Goal: Information Seeking & Learning: Learn about a topic

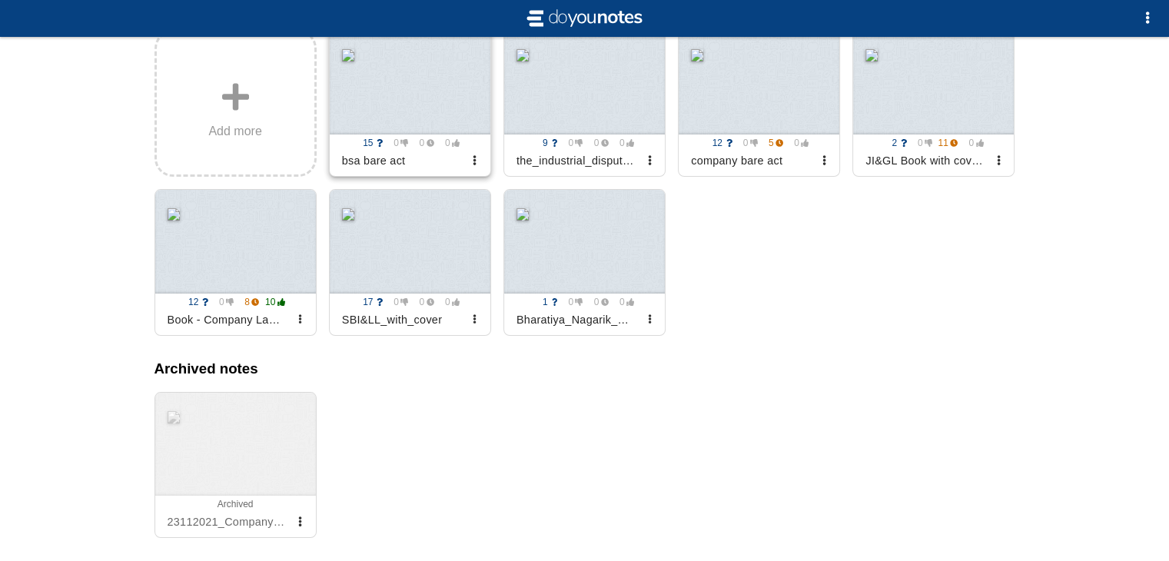
scroll to position [246, 0]
click at [599, 277] on div at bounding box center [584, 242] width 161 height 104
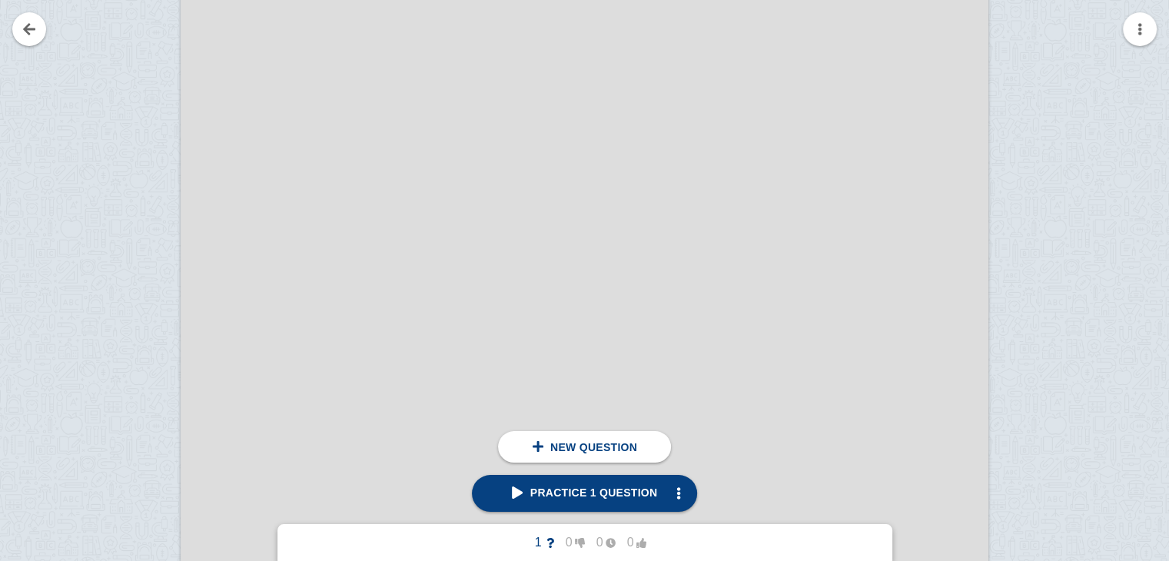
scroll to position [1908, 0]
click at [628, 449] on span "New question" at bounding box center [593, 447] width 87 height 12
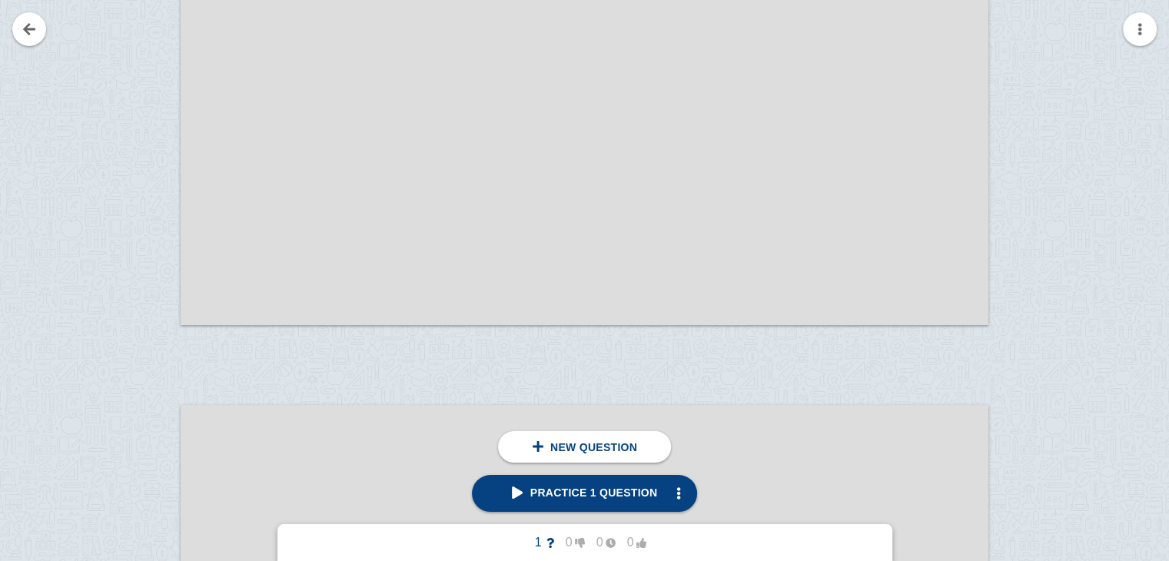
scroll to position [47602, 0]
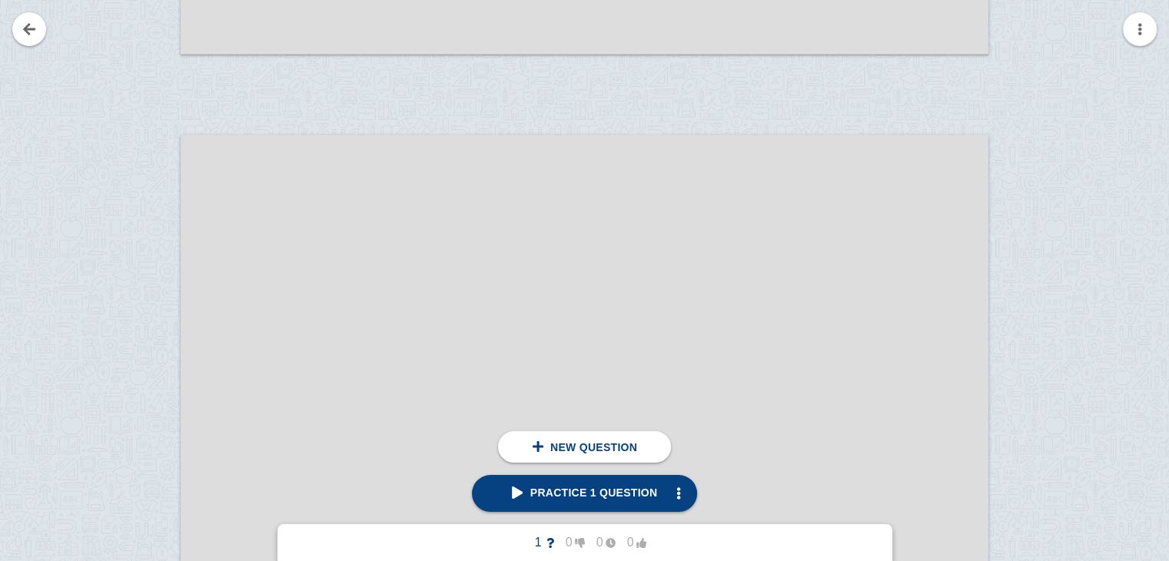
scroll to position [91902, 0]
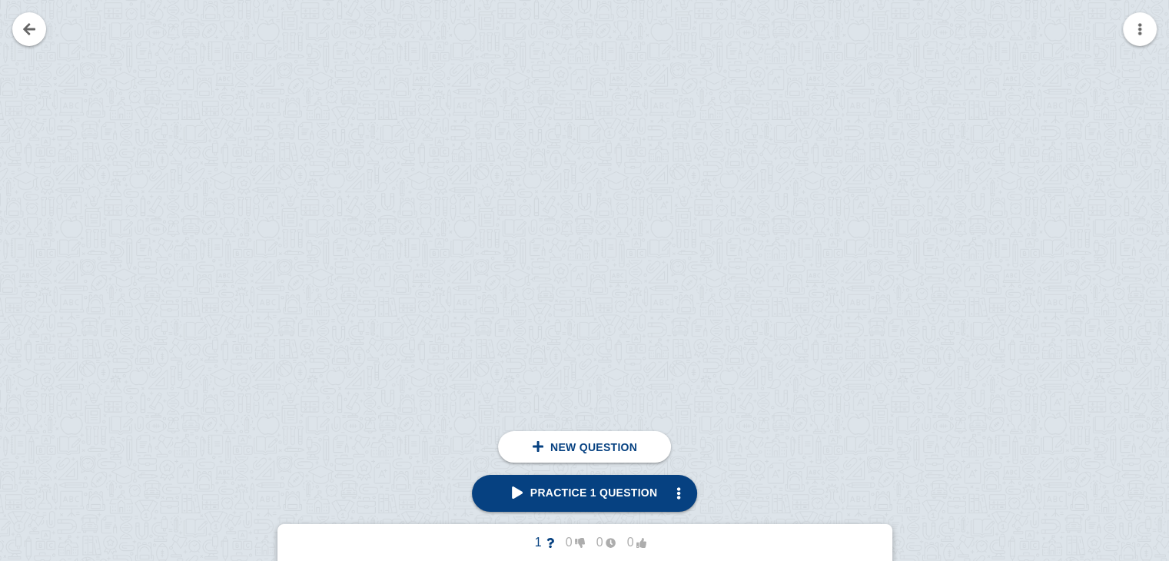
scroll to position [99072, 0]
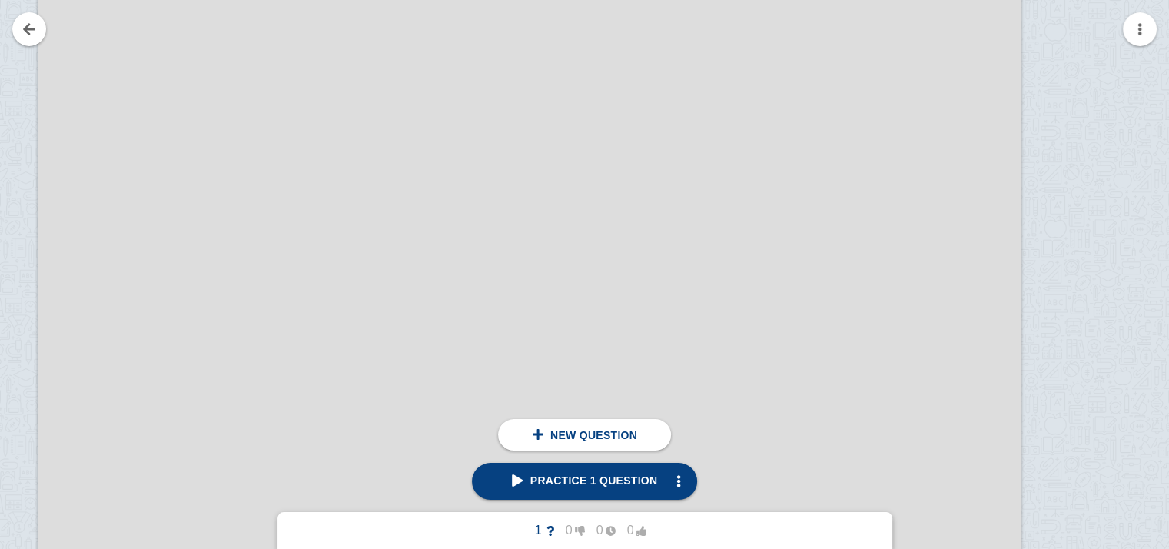
scroll to position [127617, 110]
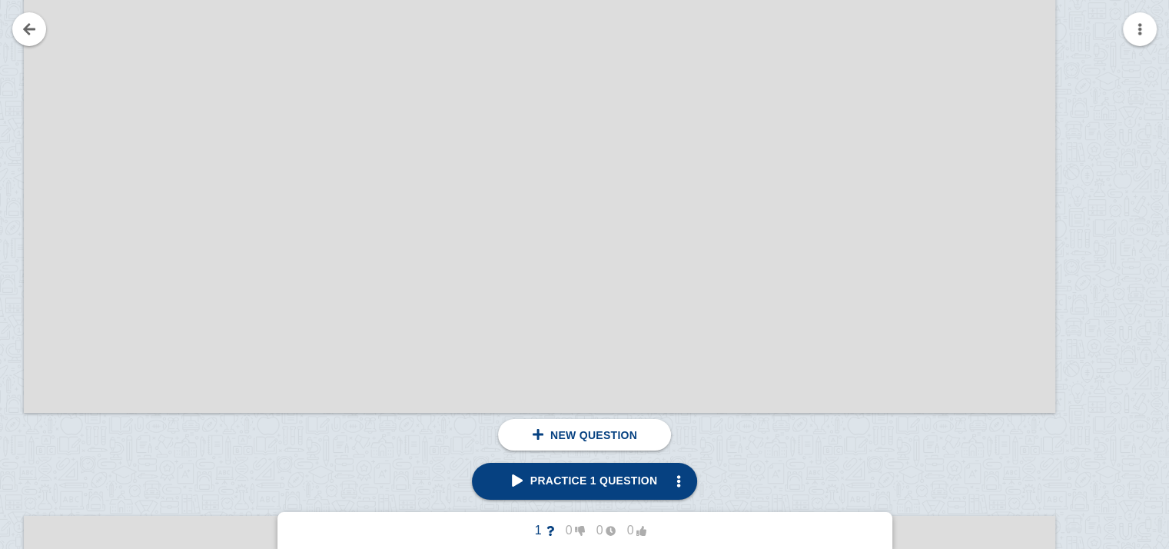
scroll to position [135315, 127]
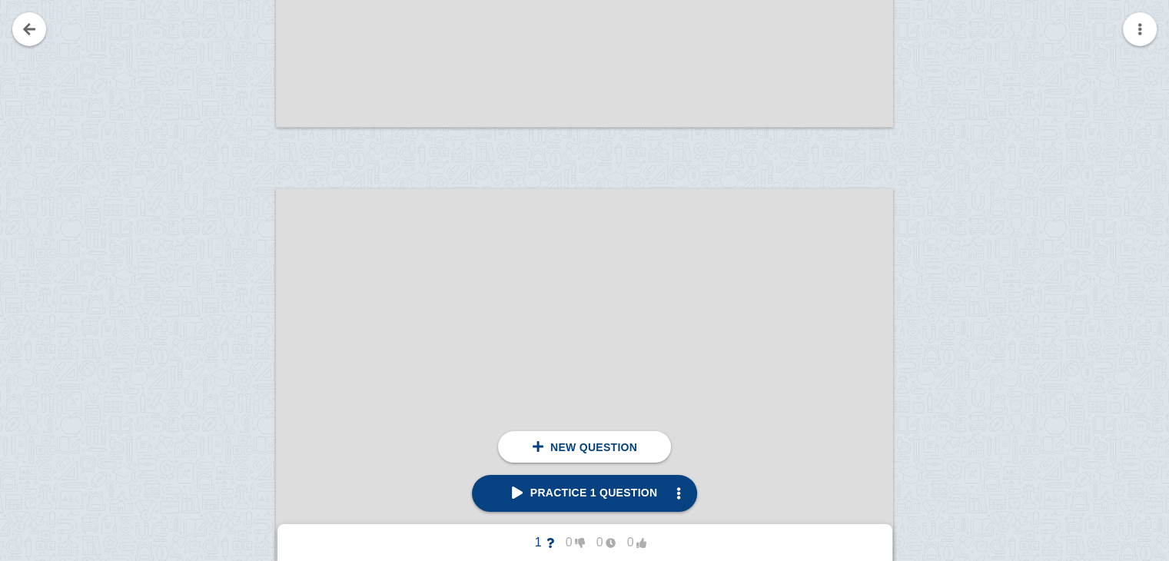
scroll to position [131930, 0]
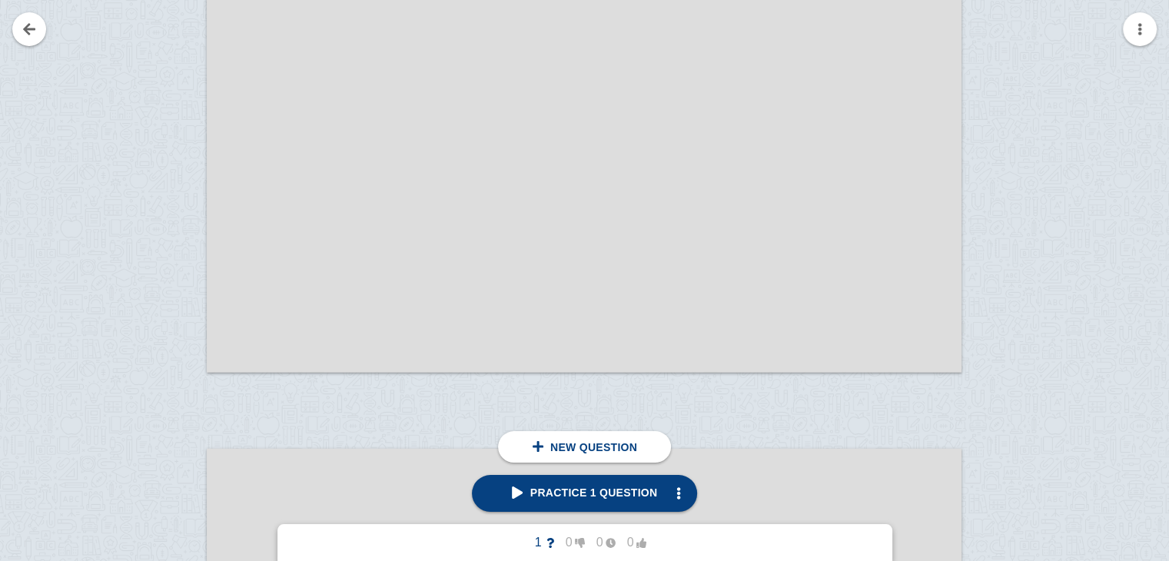
scroll to position [173664, 0]
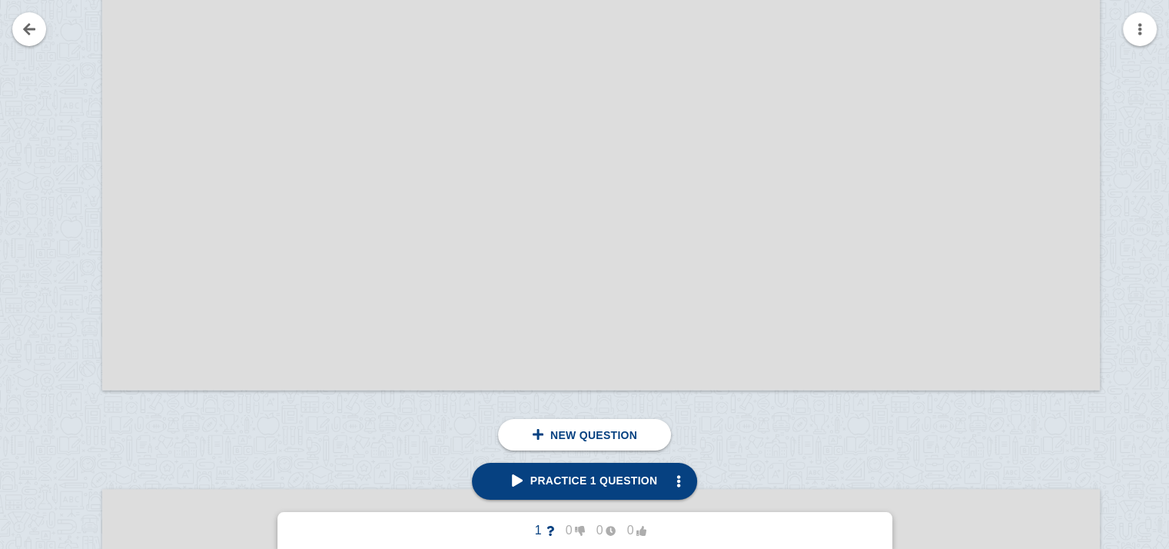
scroll to position [229372, 45]
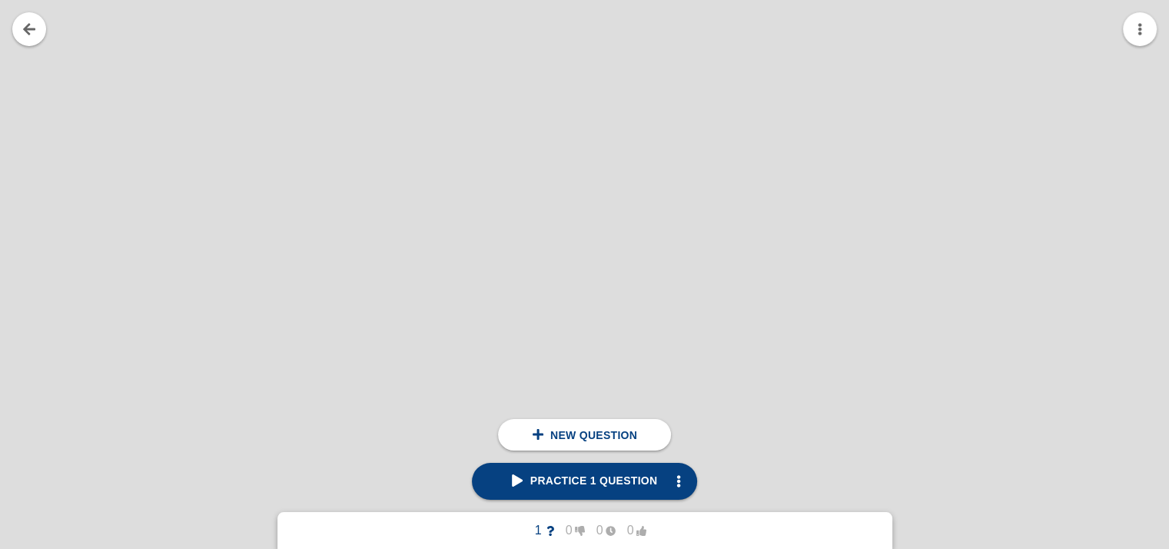
scroll to position [290700, 198]
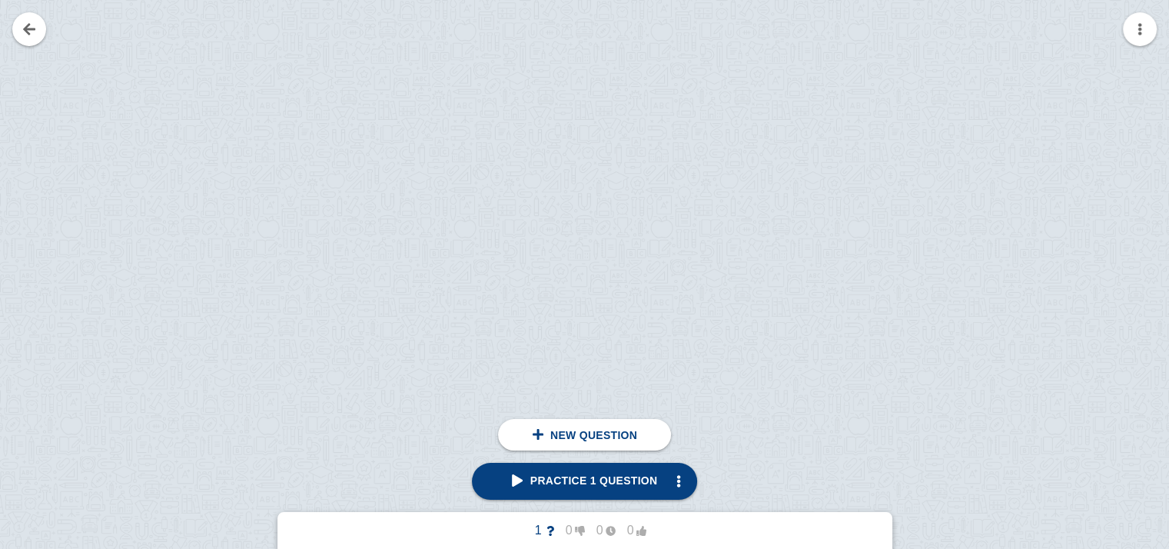
scroll to position [251173, 128]
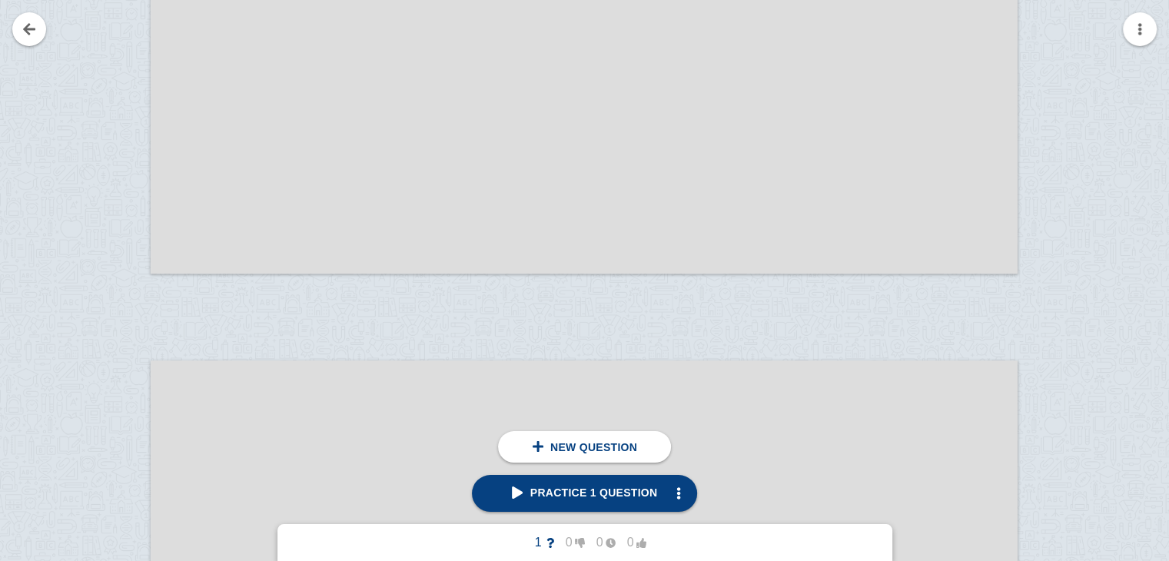
scroll to position [199444, 0]
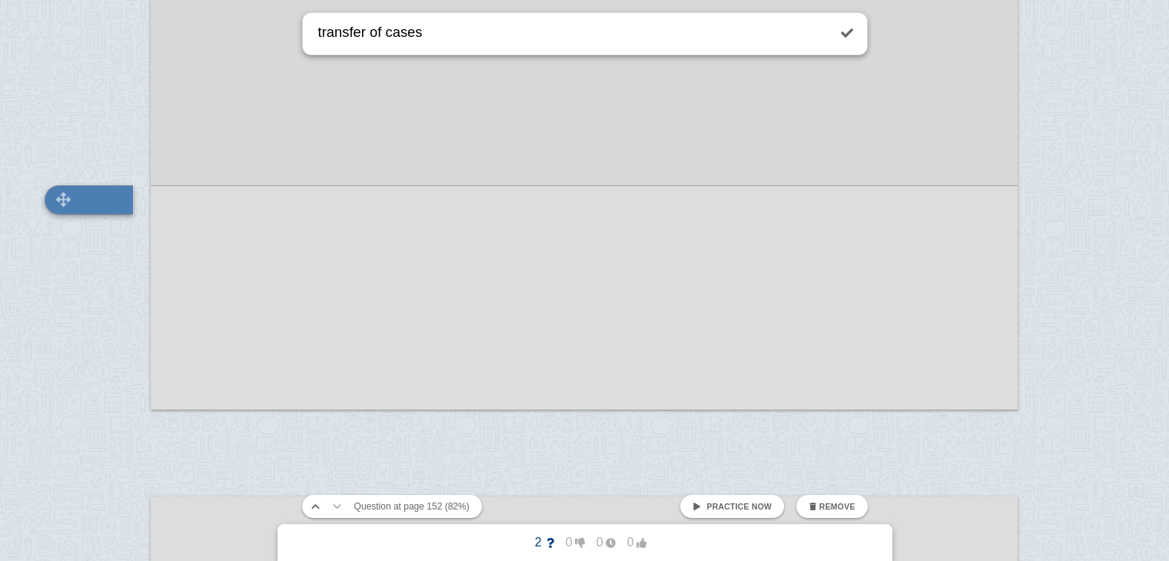
type textarea "transfer of cases"
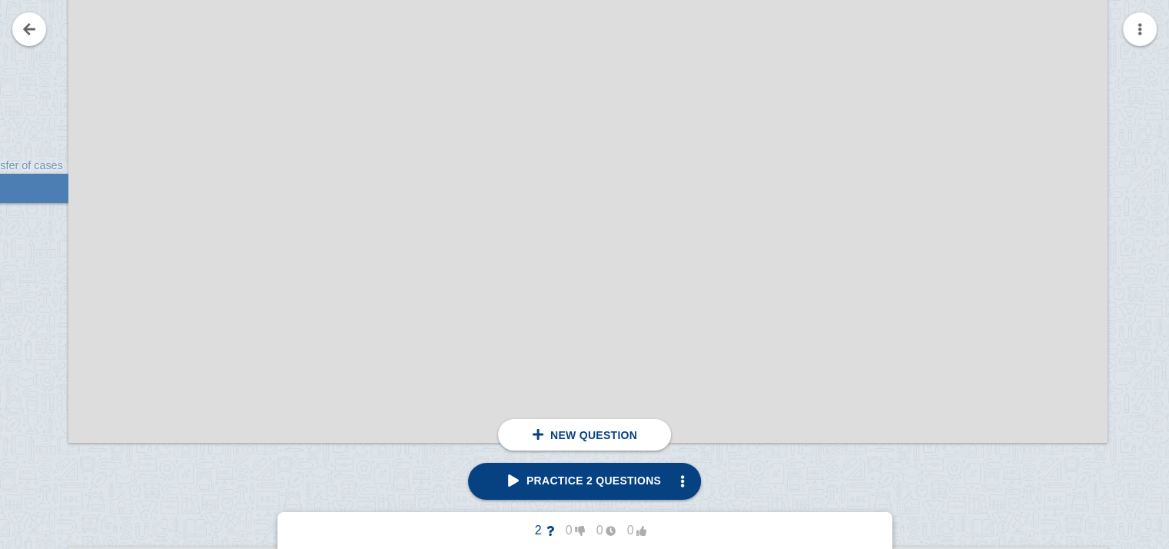
scroll to position [239104, 78]
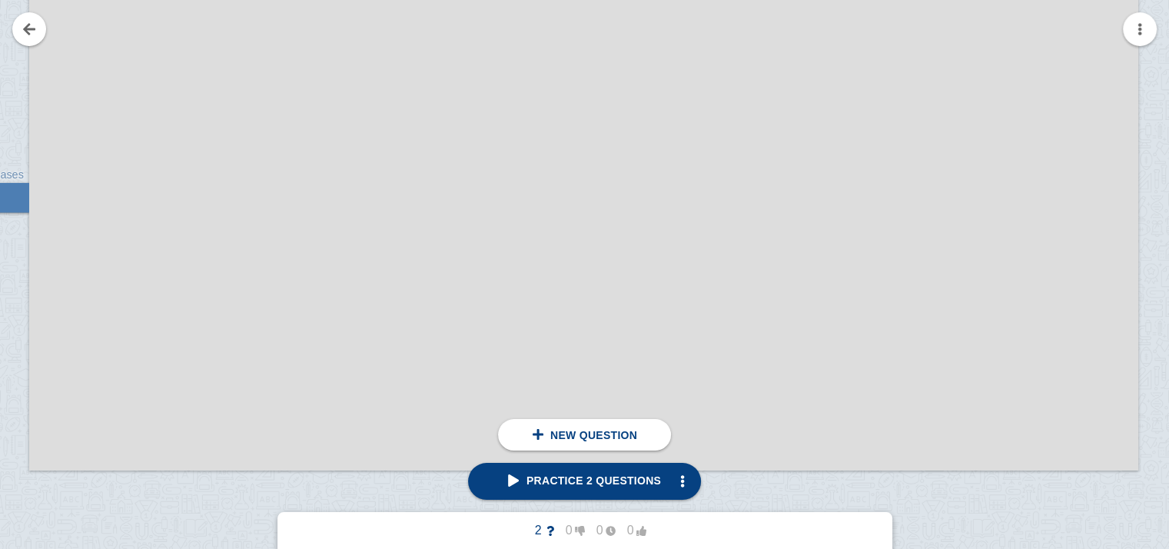
scroll to position [255120, 118]
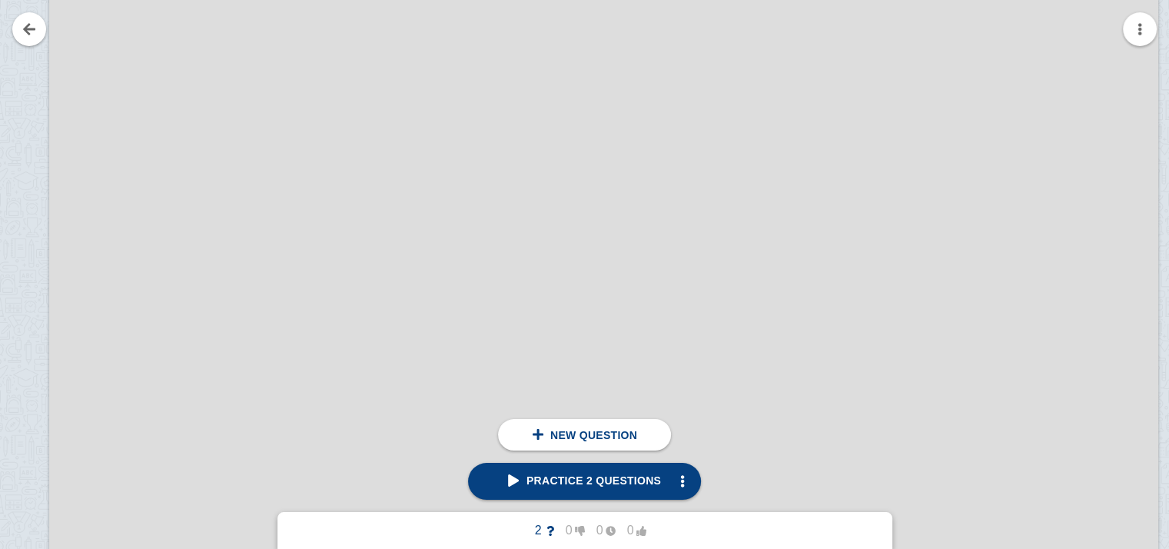
scroll to position [258314, 98]
drag, startPoint x: 394, startPoint y: 95, endPoint x: 212, endPoint y: 65, distance: 184.7
